Goal: Task Accomplishment & Management: Use online tool/utility

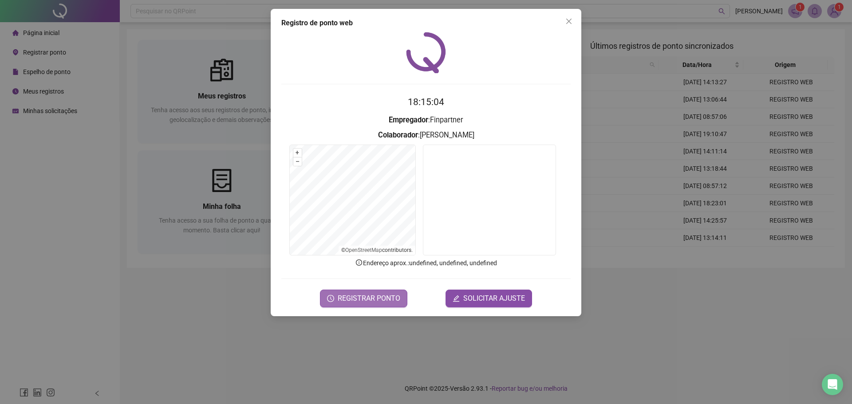
click at [376, 299] on span "REGISTRAR PONTO" at bounding box center [369, 298] width 63 height 11
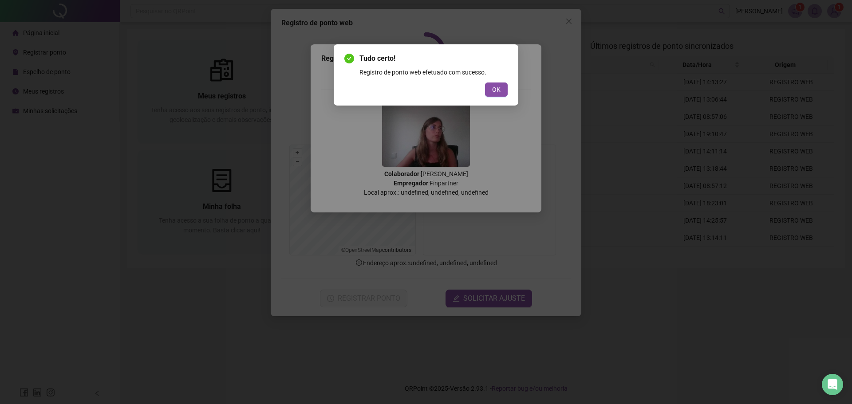
click at [501, 82] on div "Tudo certo! Registro de ponto web efetuado com sucesso. OK" at bounding box center [426, 75] width 163 height 44
click at [499, 87] on span "OK" at bounding box center [496, 90] width 8 height 10
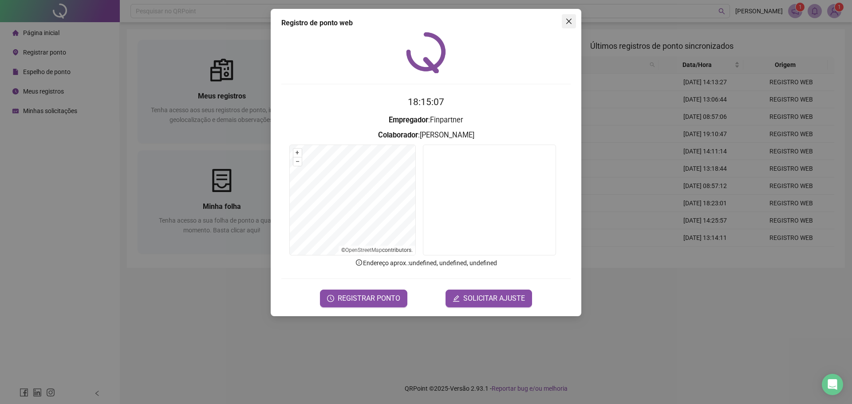
click at [574, 21] on span "Close" at bounding box center [569, 21] width 14 height 7
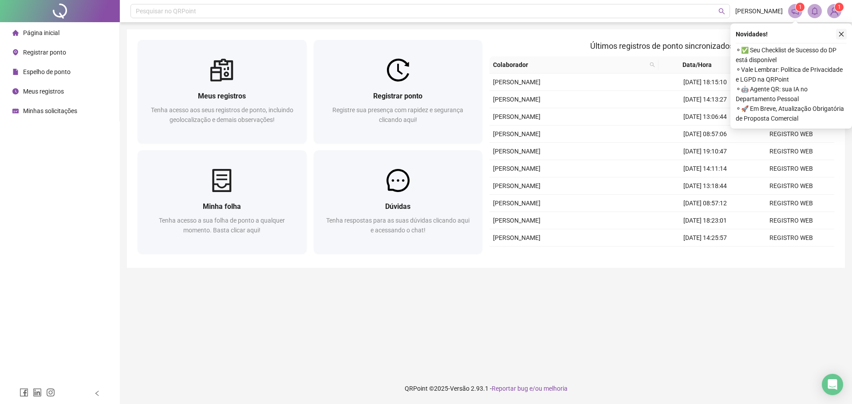
click at [843, 35] on icon "close" at bounding box center [842, 34] width 5 height 5
